Goal: Task Accomplishment & Management: Use online tool/utility

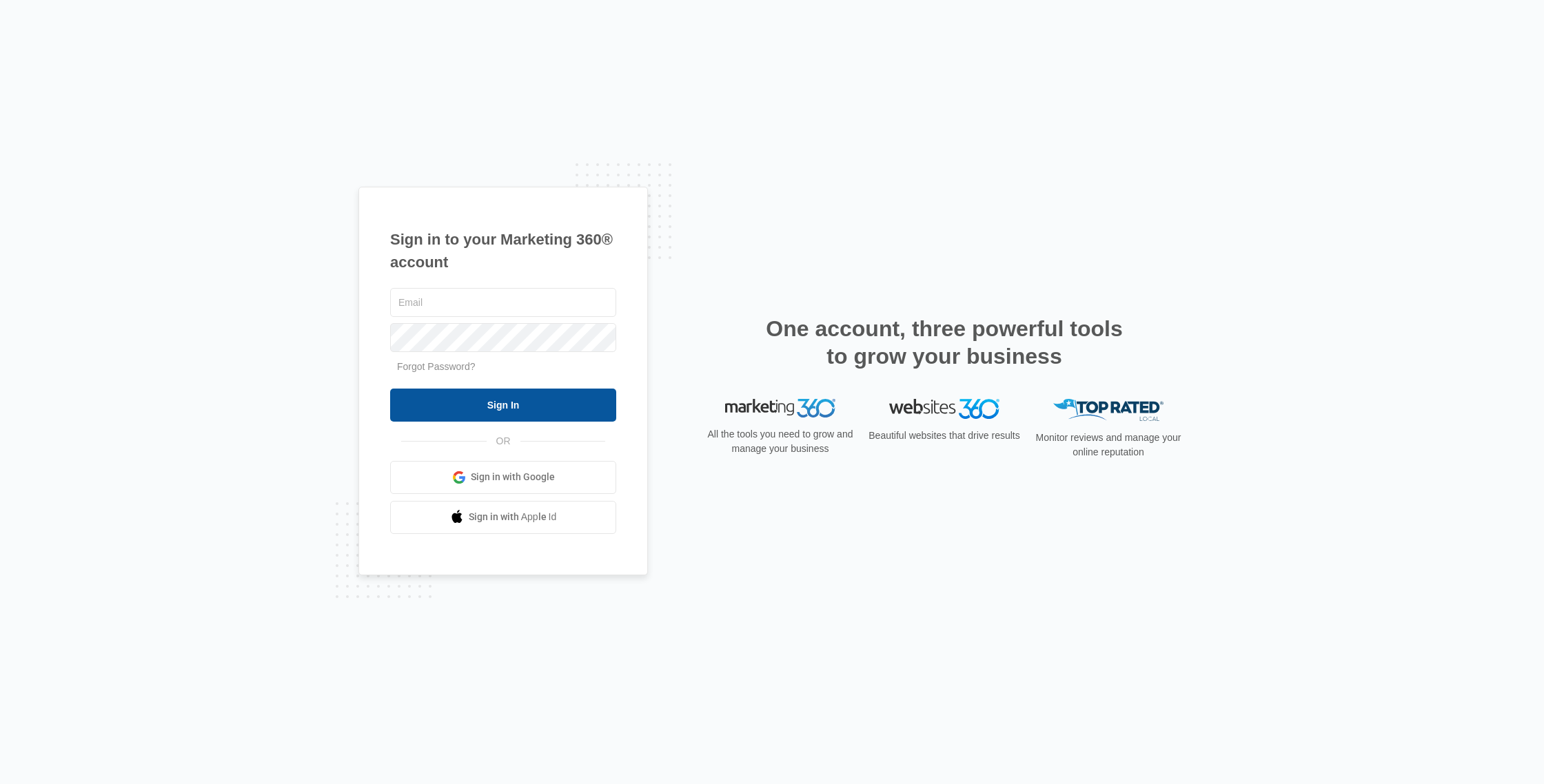
type input "[EMAIL_ADDRESS][DOMAIN_NAME]"
click at [443, 400] on input "Sign In" at bounding box center [504, 405] width 226 height 33
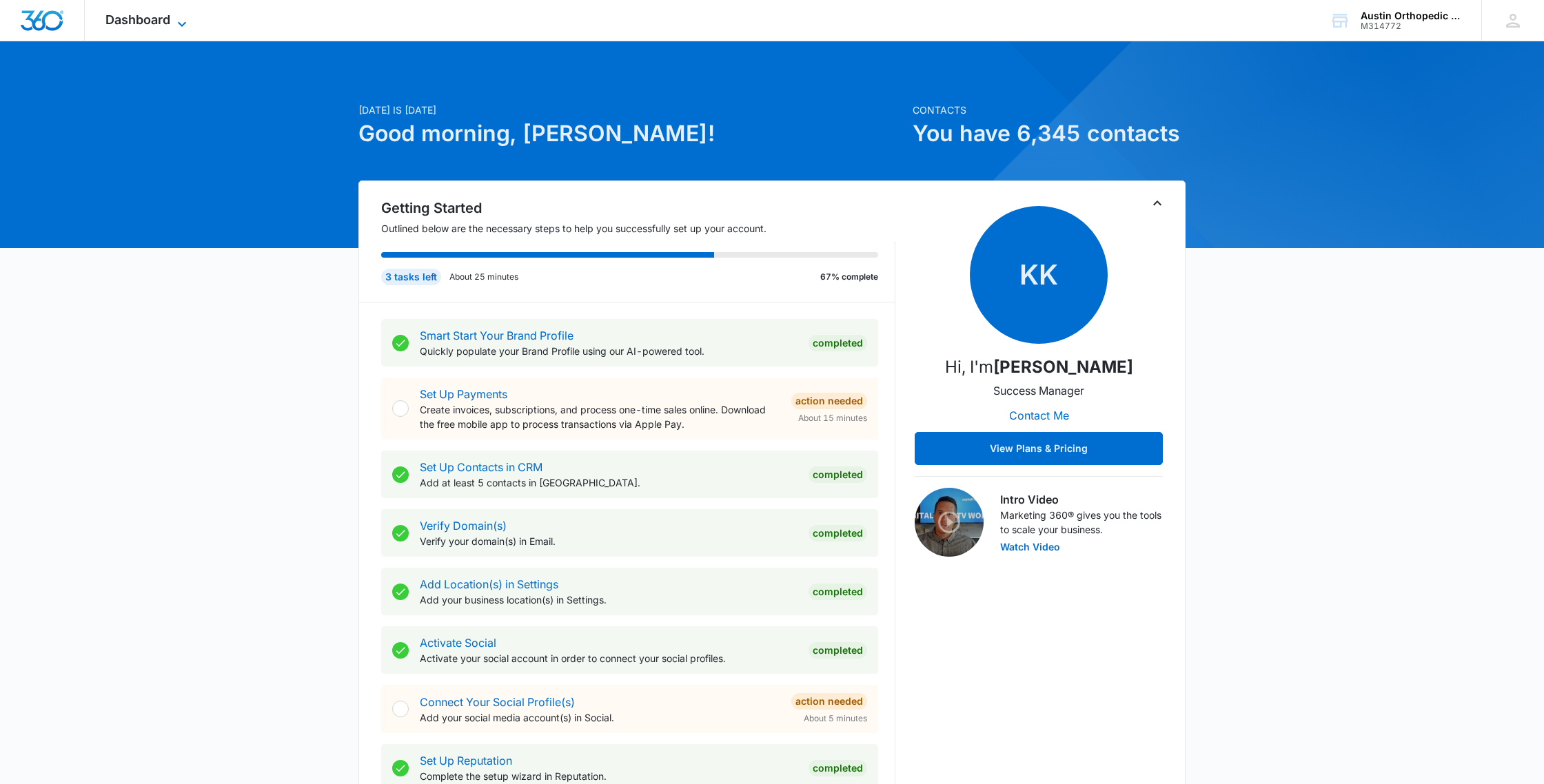
click at [180, 19] on icon at bounding box center [181, 24] width 17 height 17
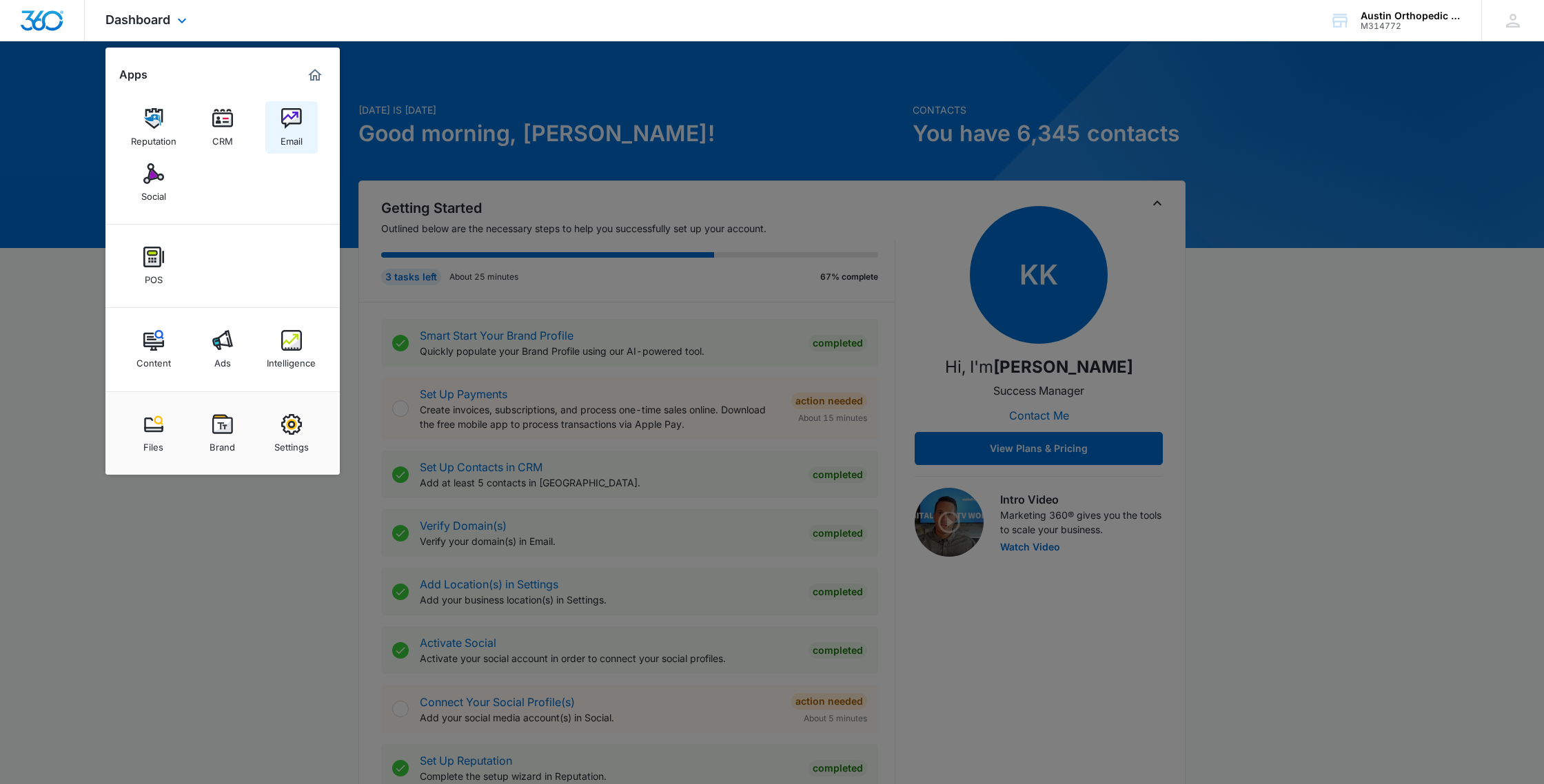
click at [278, 118] on link "Email" at bounding box center [292, 128] width 52 height 52
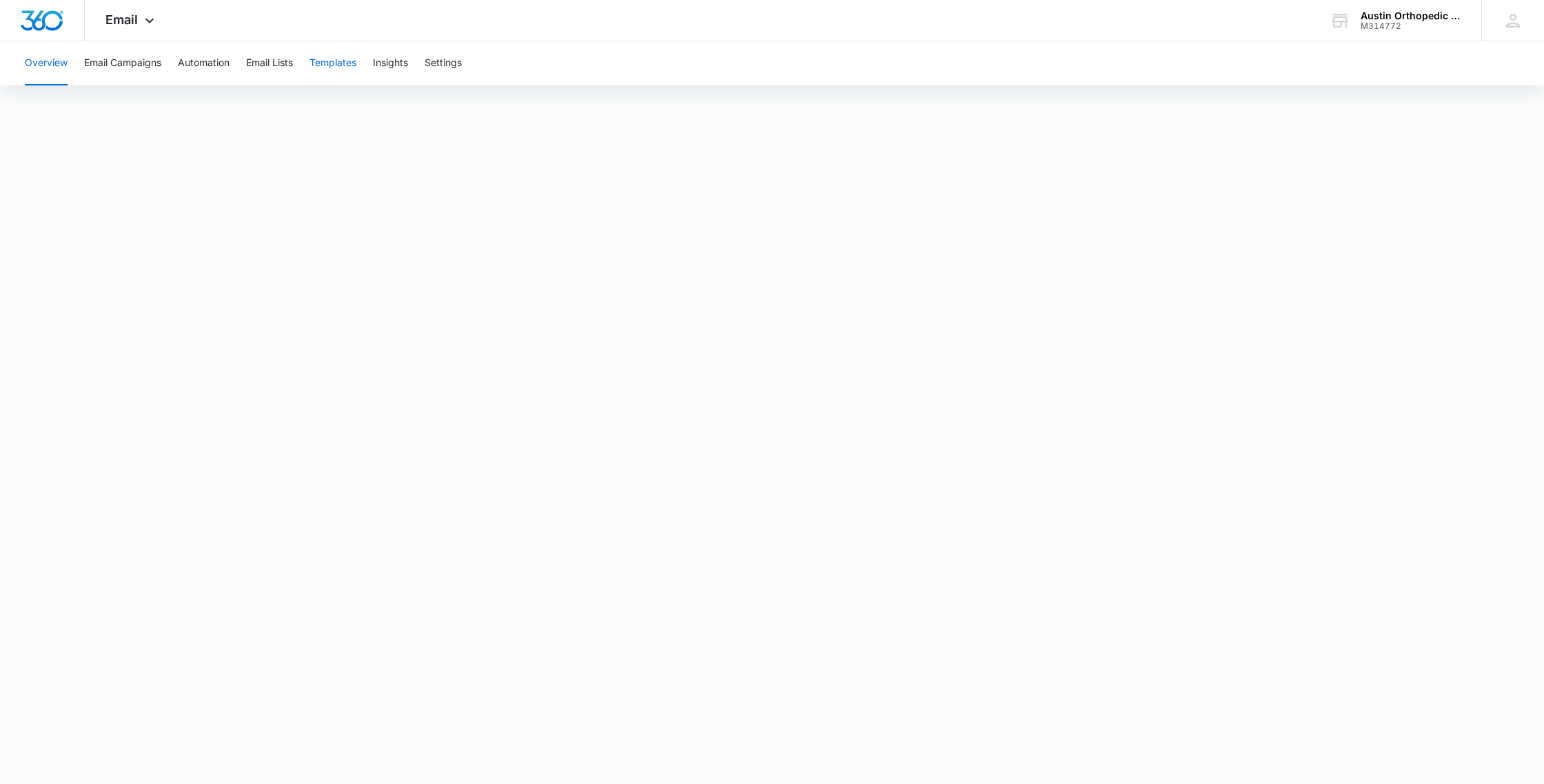
click at [338, 64] on button "Templates" at bounding box center [333, 63] width 47 height 44
